Goal: Find specific page/section

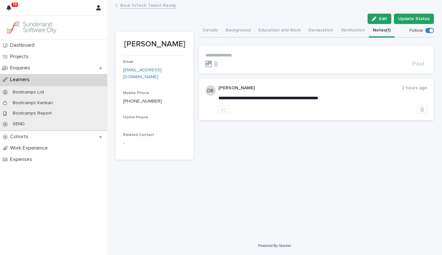
click at [25, 26] on img at bounding box center [31, 27] width 52 height 13
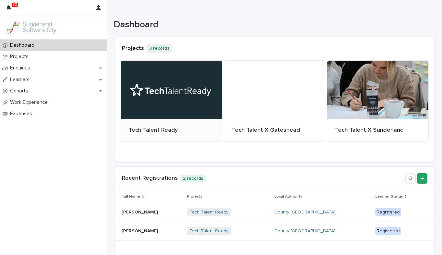
click at [185, 95] on div at bounding box center [171, 90] width 101 height 59
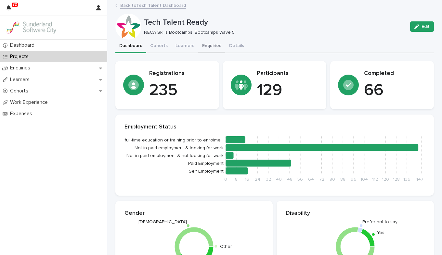
click at [213, 46] on button "Enquiries" at bounding box center [211, 47] width 27 height 14
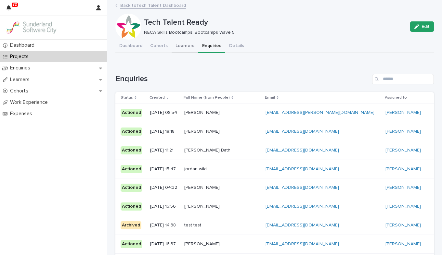
click at [180, 45] on button "Learners" at bounding box center [185, 47] width 27 height 14
